Goal: Information Seeking & Learning: Learn about a topic

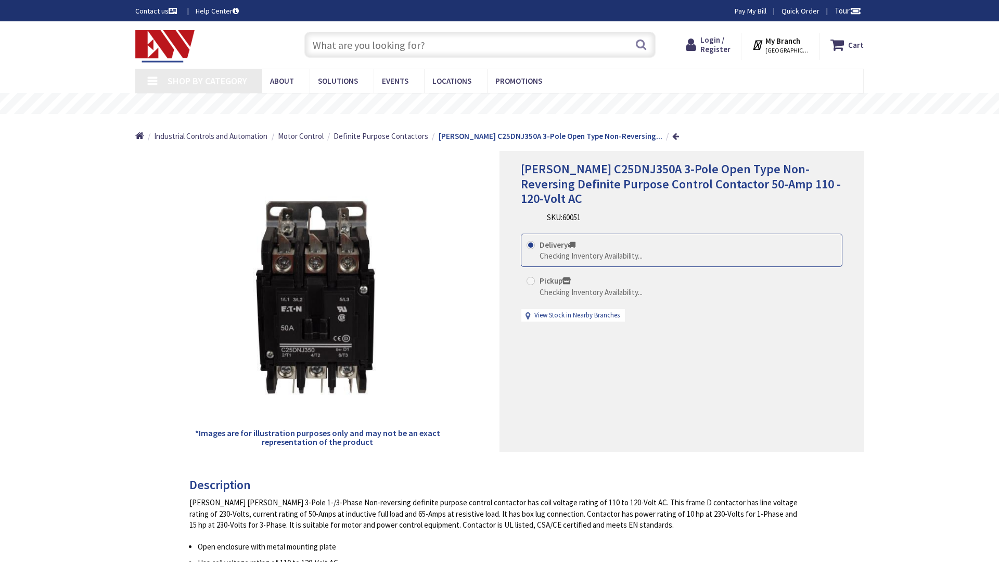
type input "Links Dr, Reston, [GEOGRAPHIC_DATA] 20190, [GEOGRAPHIC_DATA]"
